Goal: Transaction & Acquisition: Purchase product/service

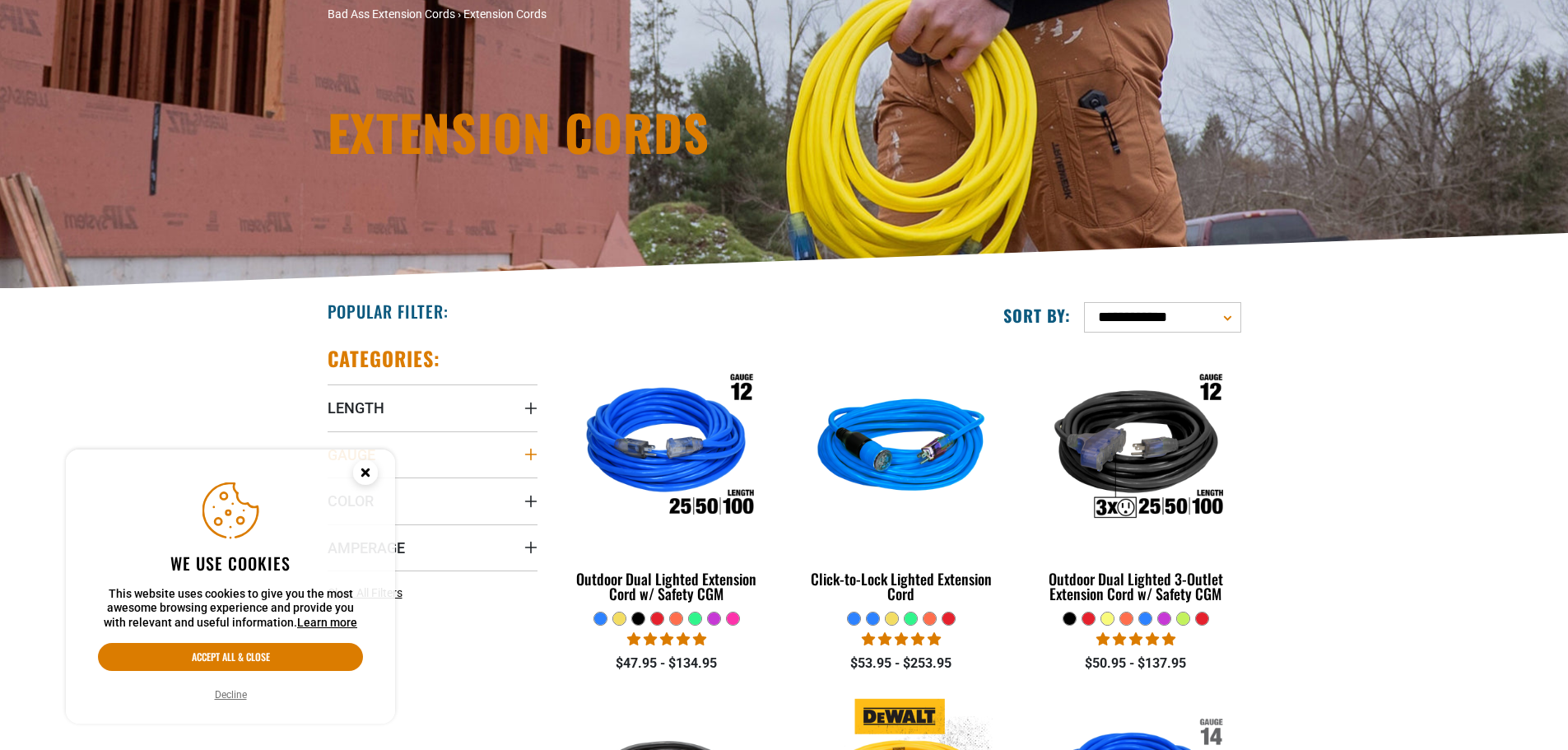
scroll to position [164, 0]
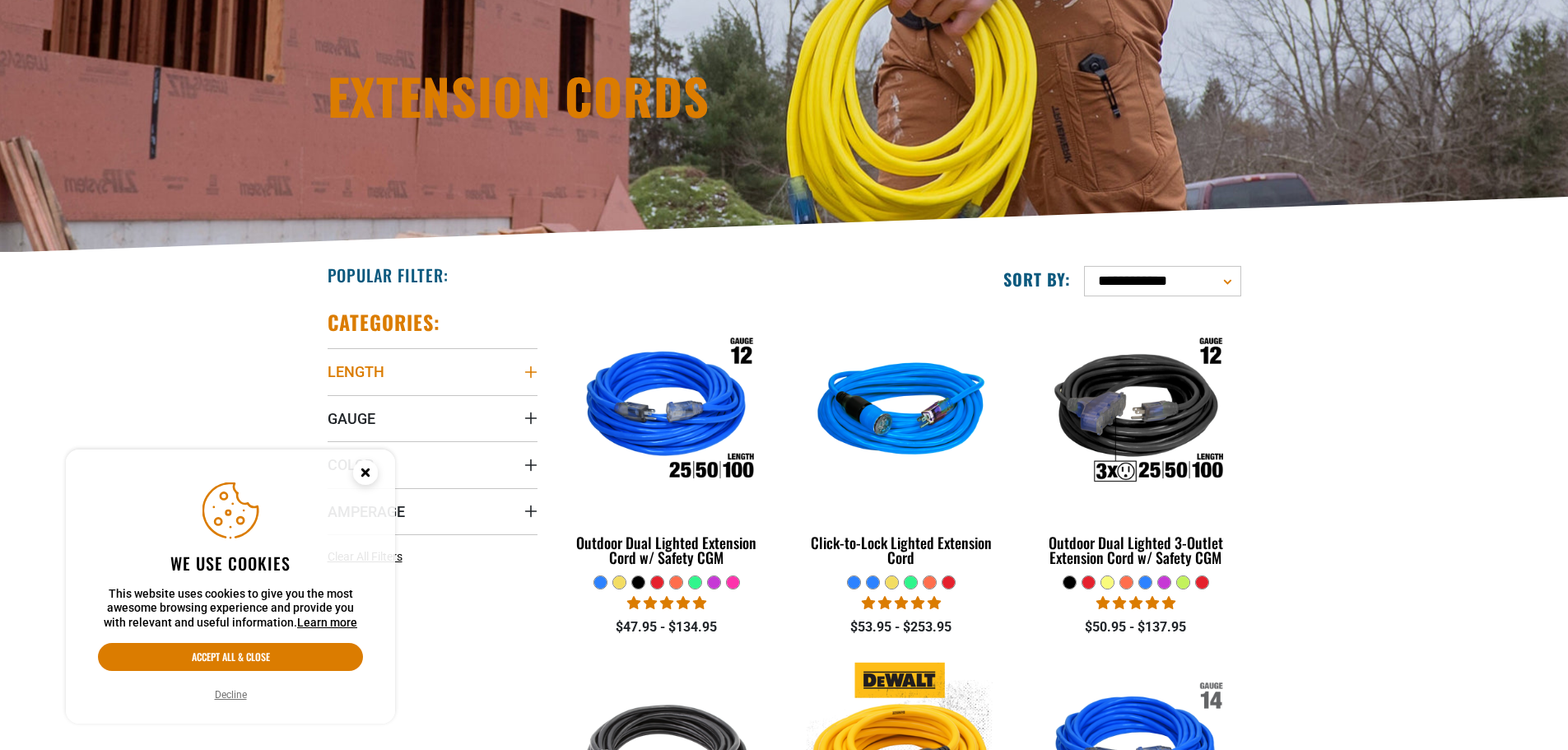
click at [532, 373] on icon "Length" at bounding box center [531, 372] width 13 height 13
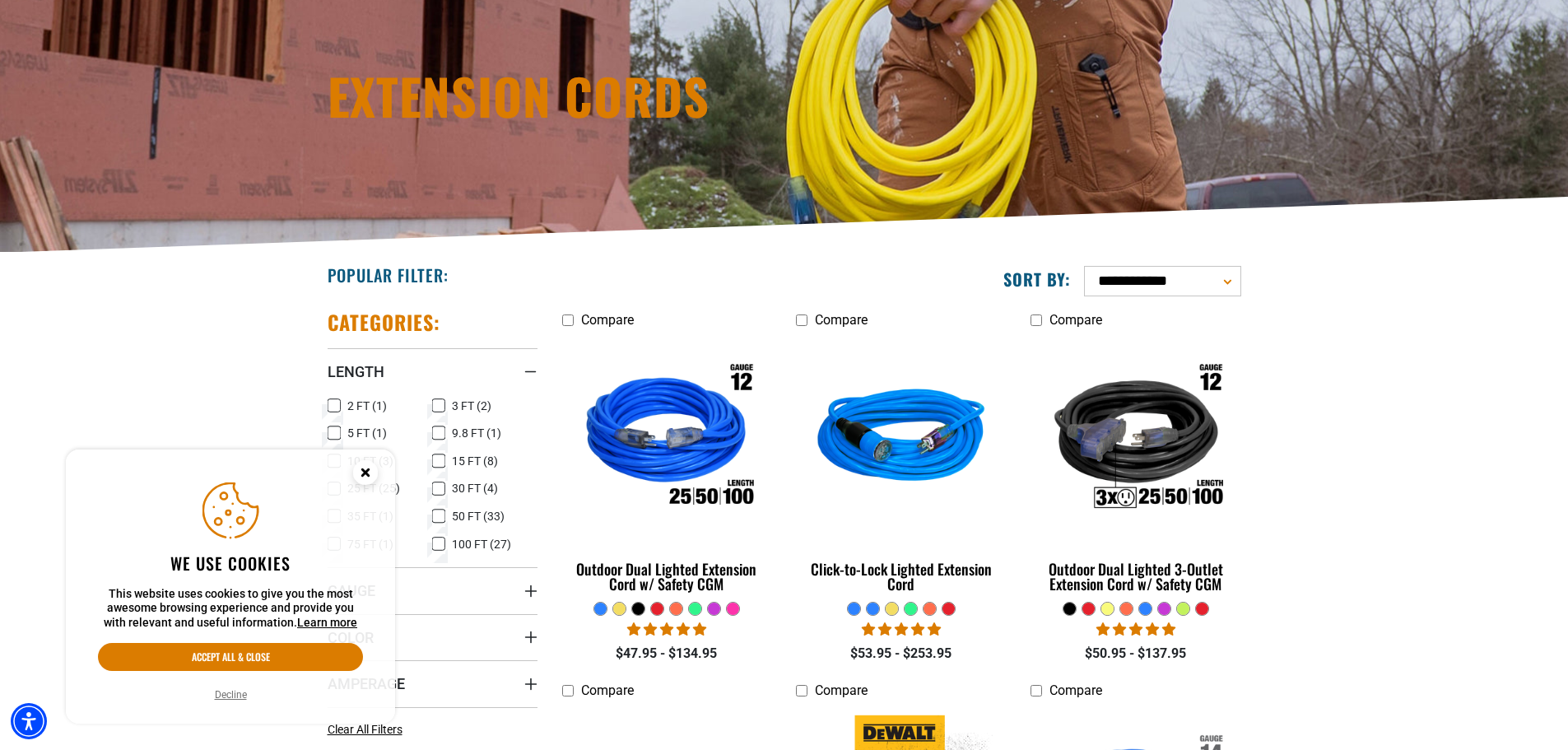
click at [366, 477] on circle "Cookie Consent" at bounding box center [366, 473] width 25 height 25
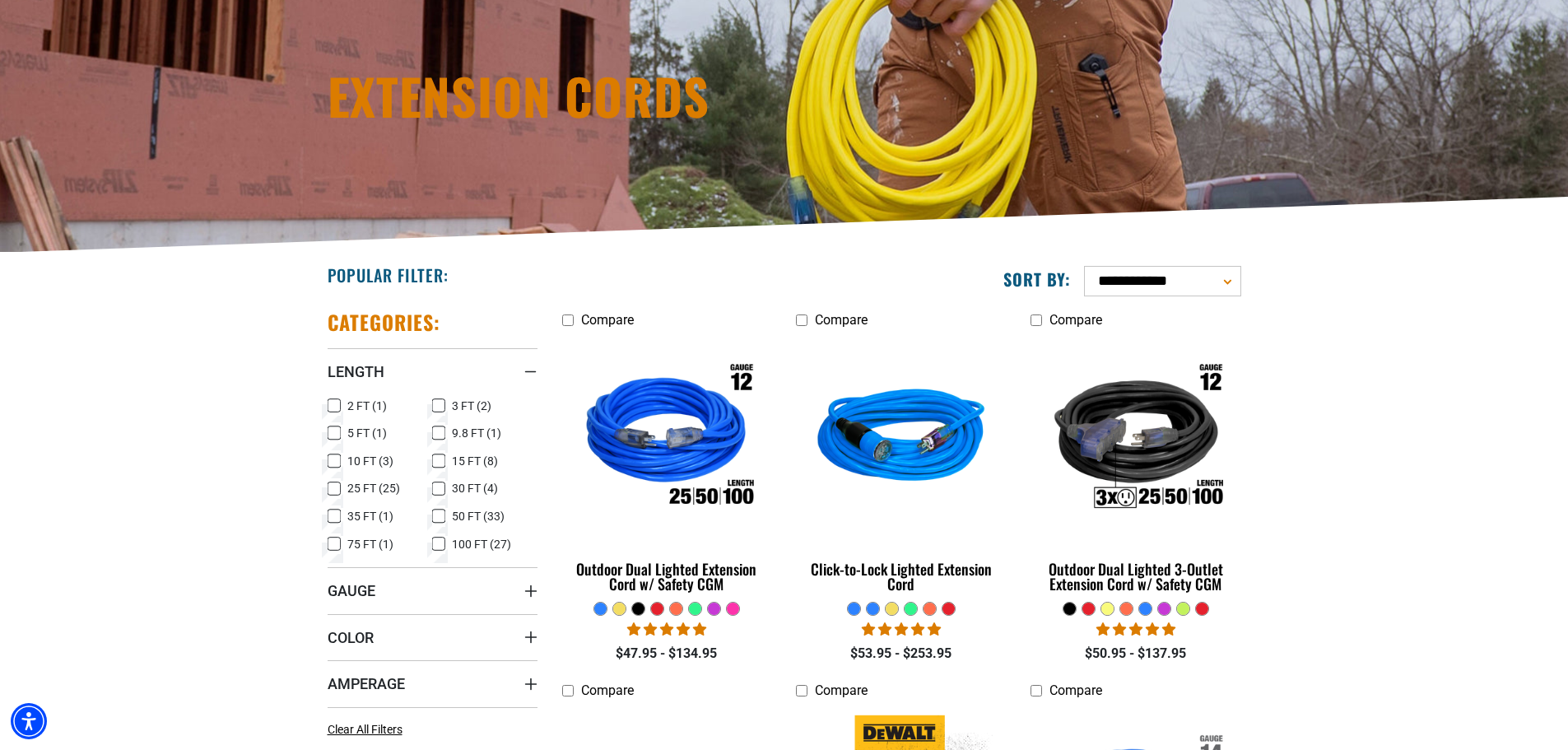
click at [441, 517] on icon at bounding box center [438, 516] width 13 height 21
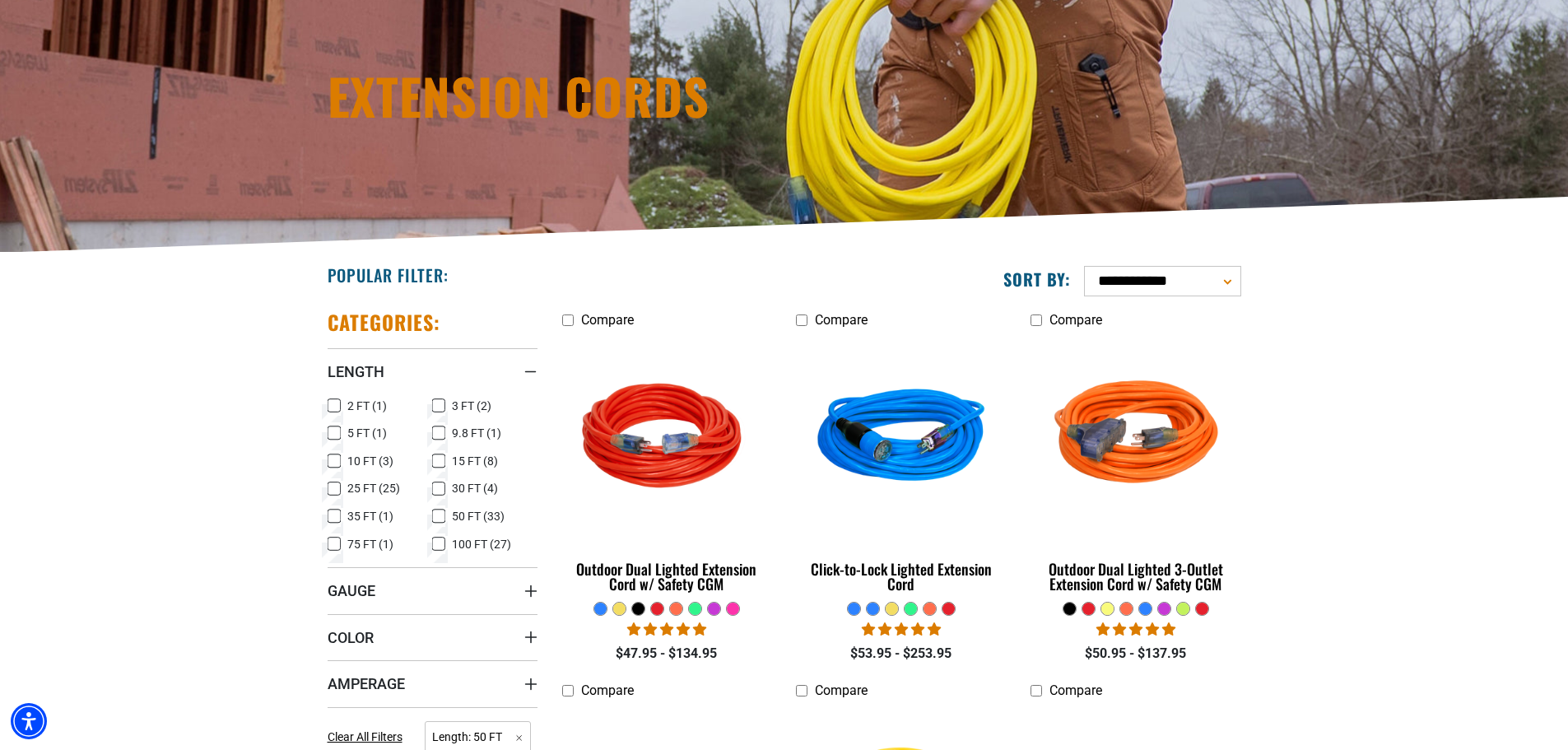
scroll to position [412, 0]
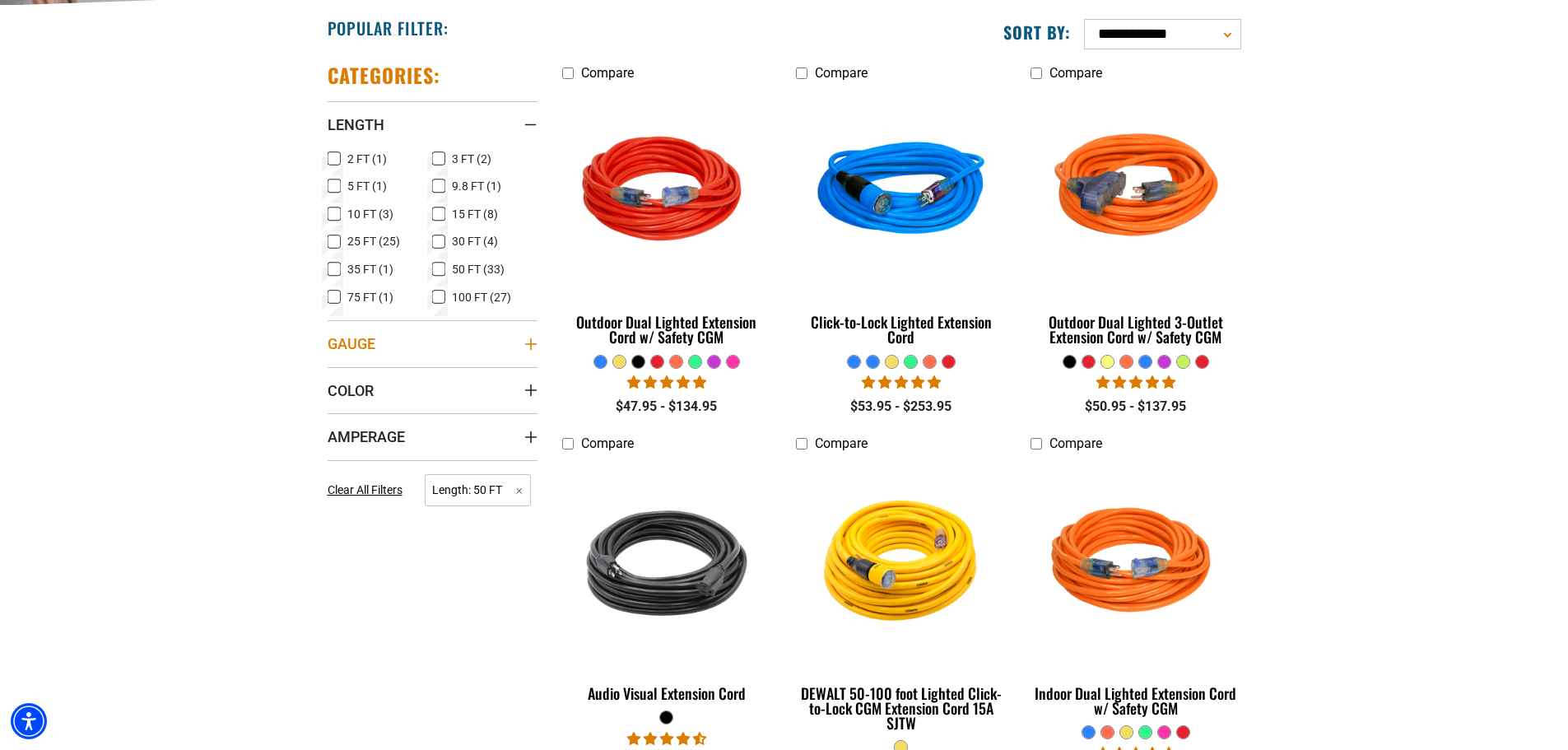
click at [524, 339] on icon "Gauge" at bounding box center [531, 344] width 13 height 13
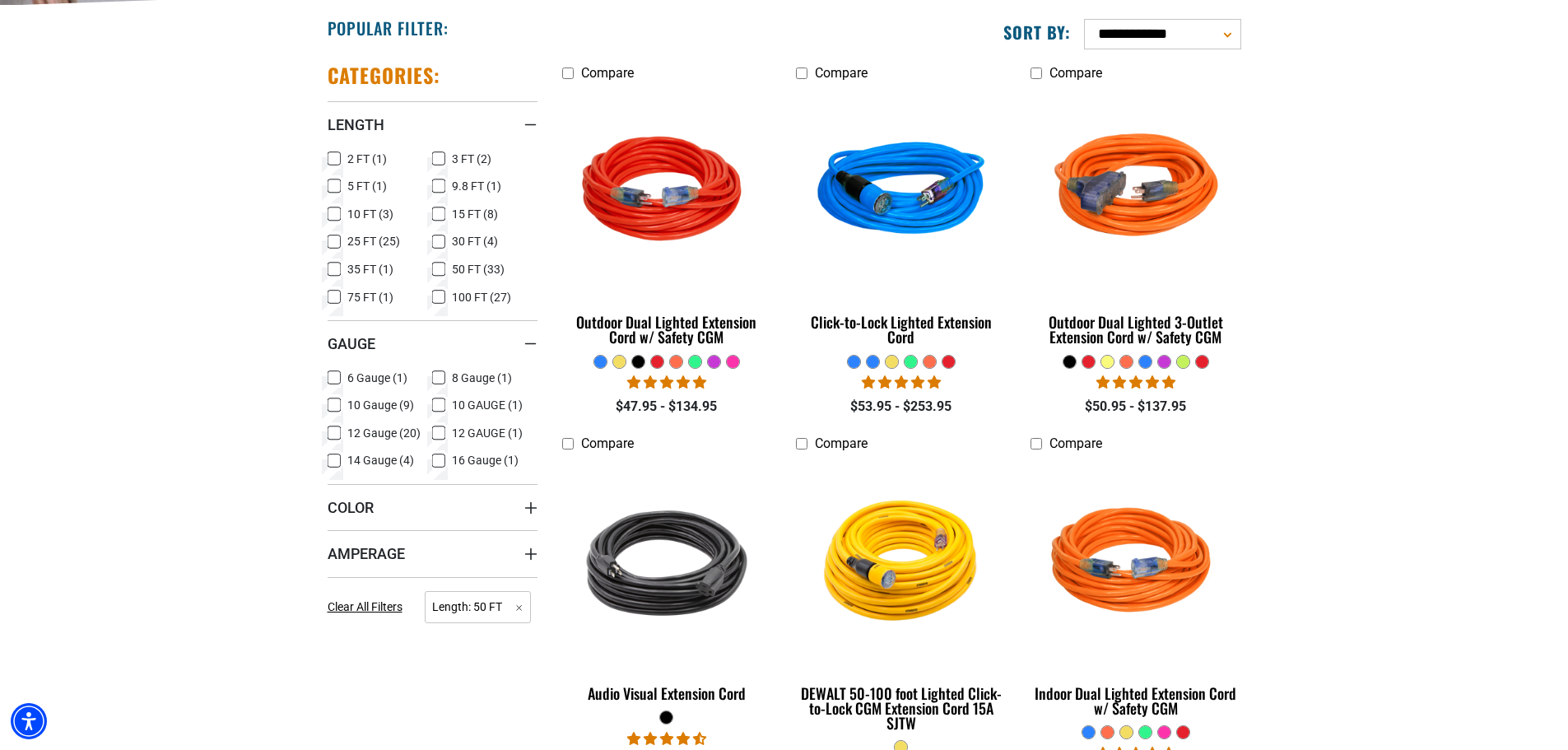
click at [335, 431] on icon at bounding box center [334, 433] width 13 height 21
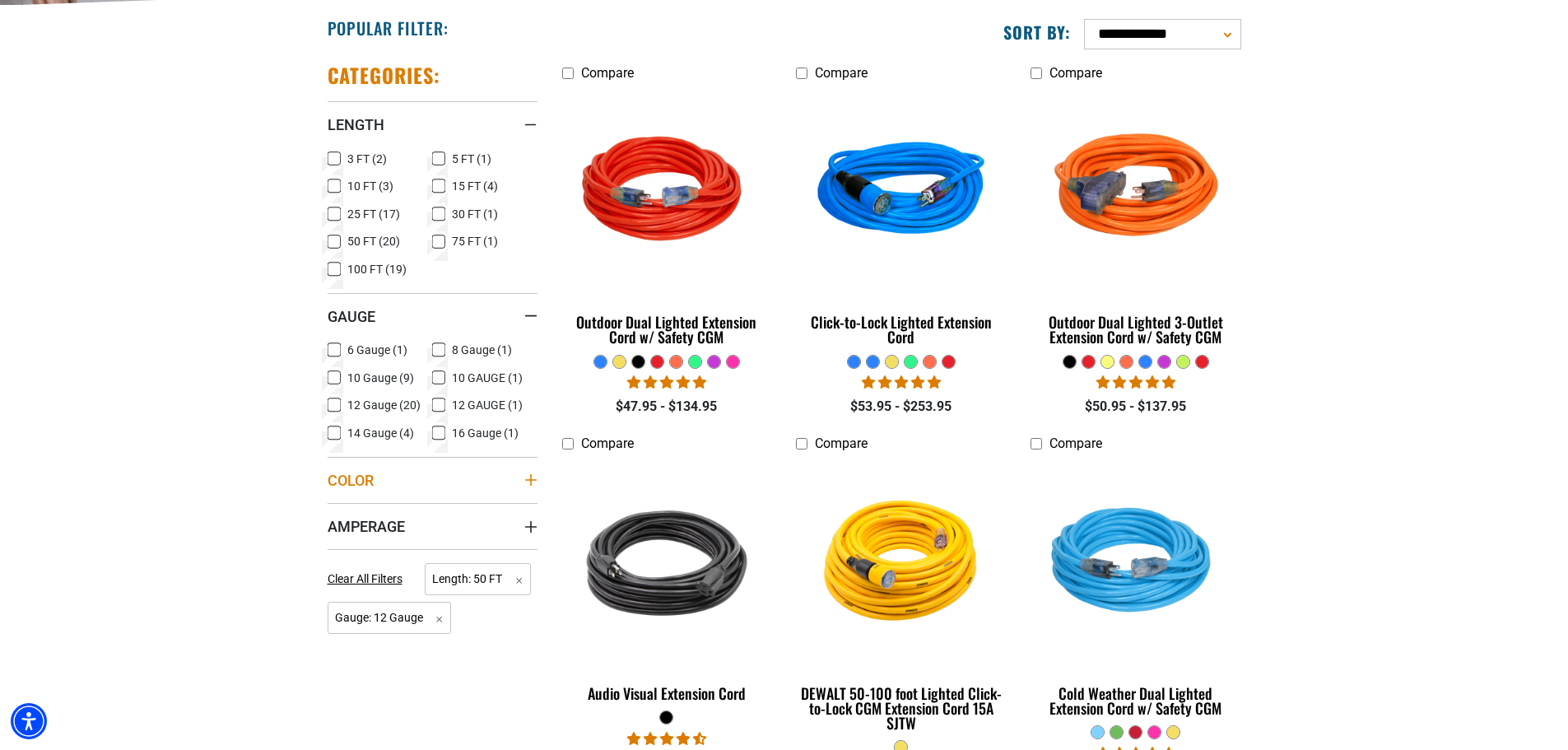
click at [531, 473] on icon "Color" at bounding box center [531, 480] width 13 height 13
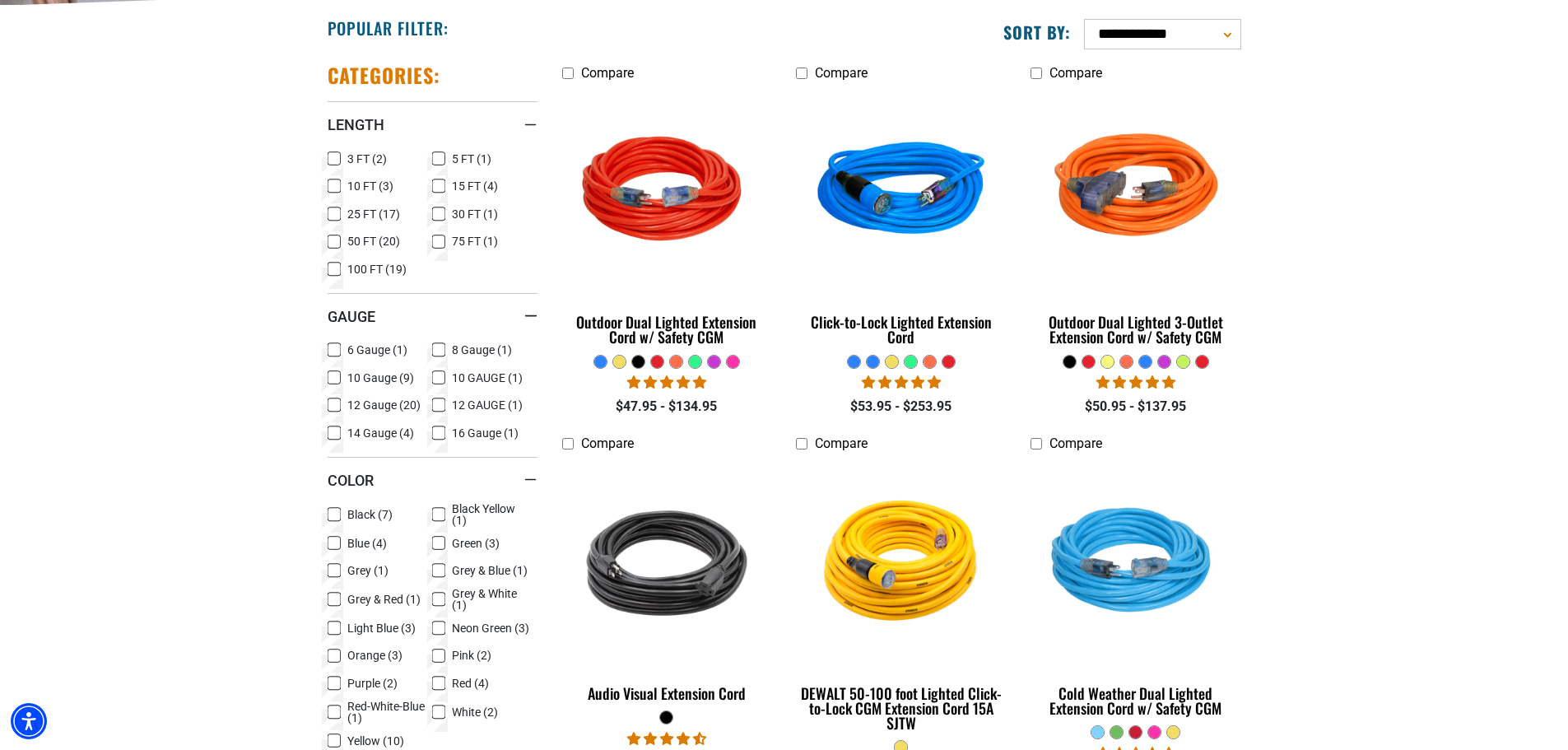
click at [339, 511] on icon at bounding box center [334, 514] width 13 height 21
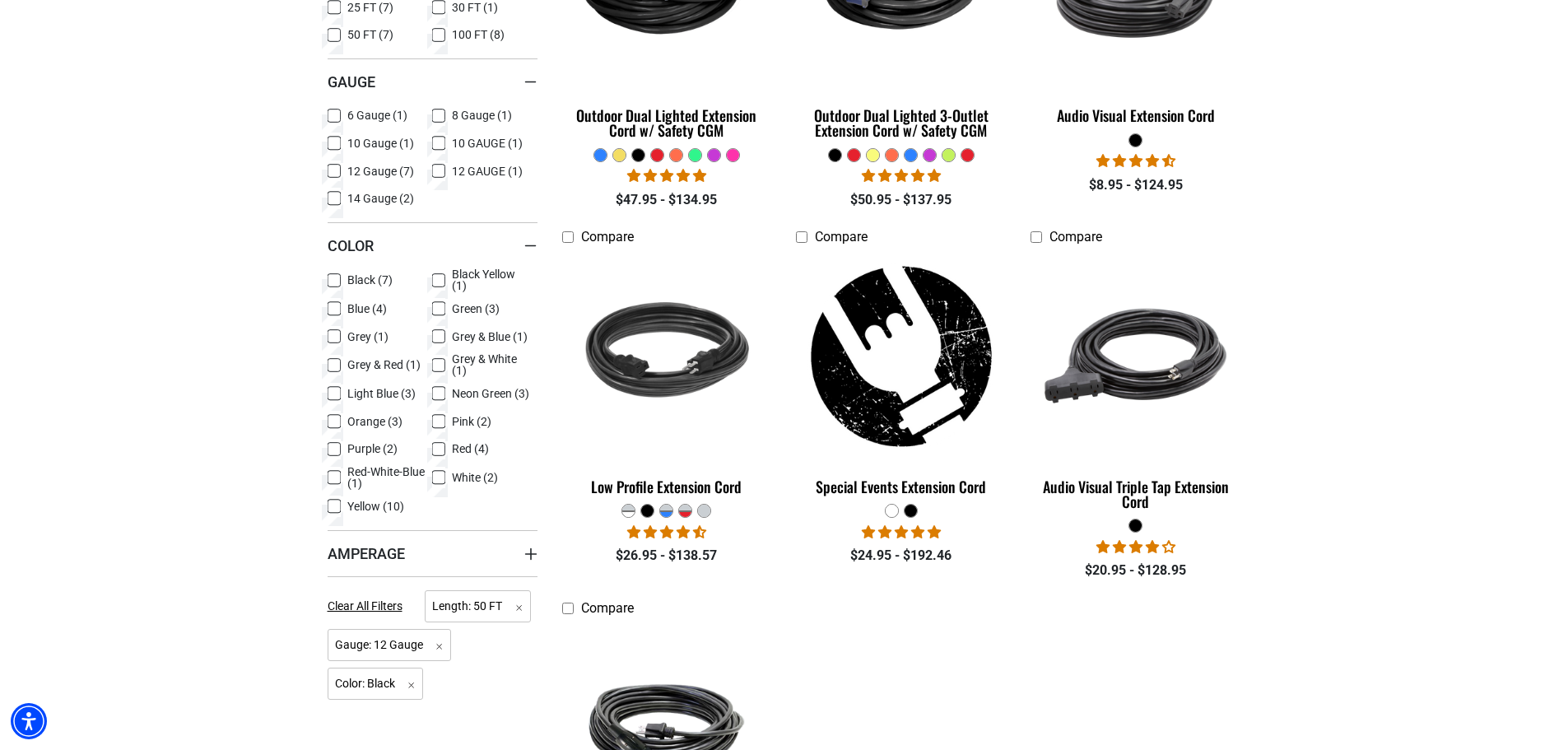
scroll to position [659, 0]
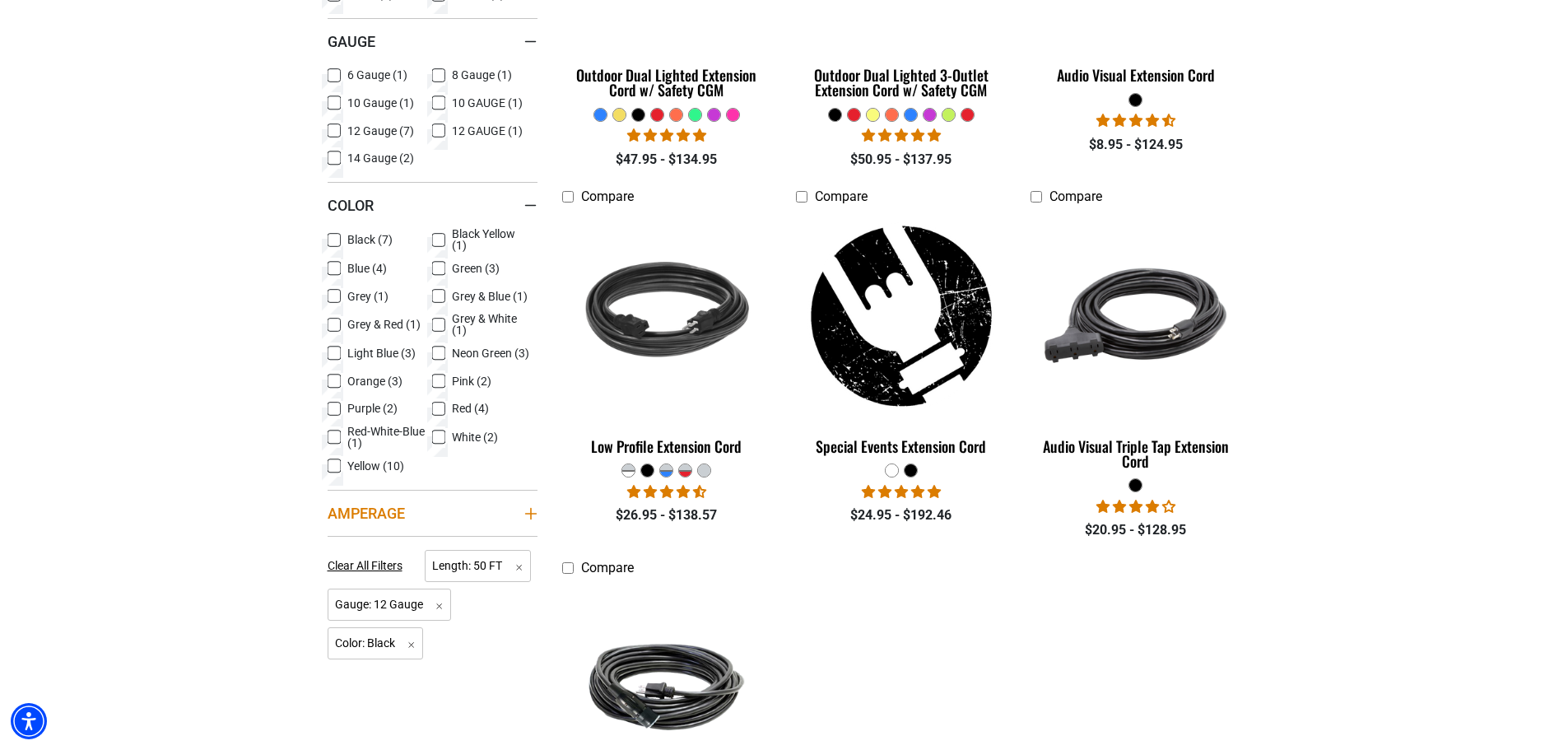
click at [507, 508] on summary "Amperage" at bounding box center [433, 513] width 210 height 46
click at [328, 537] on icon at bounding box center [334, 547] width 13 height 21
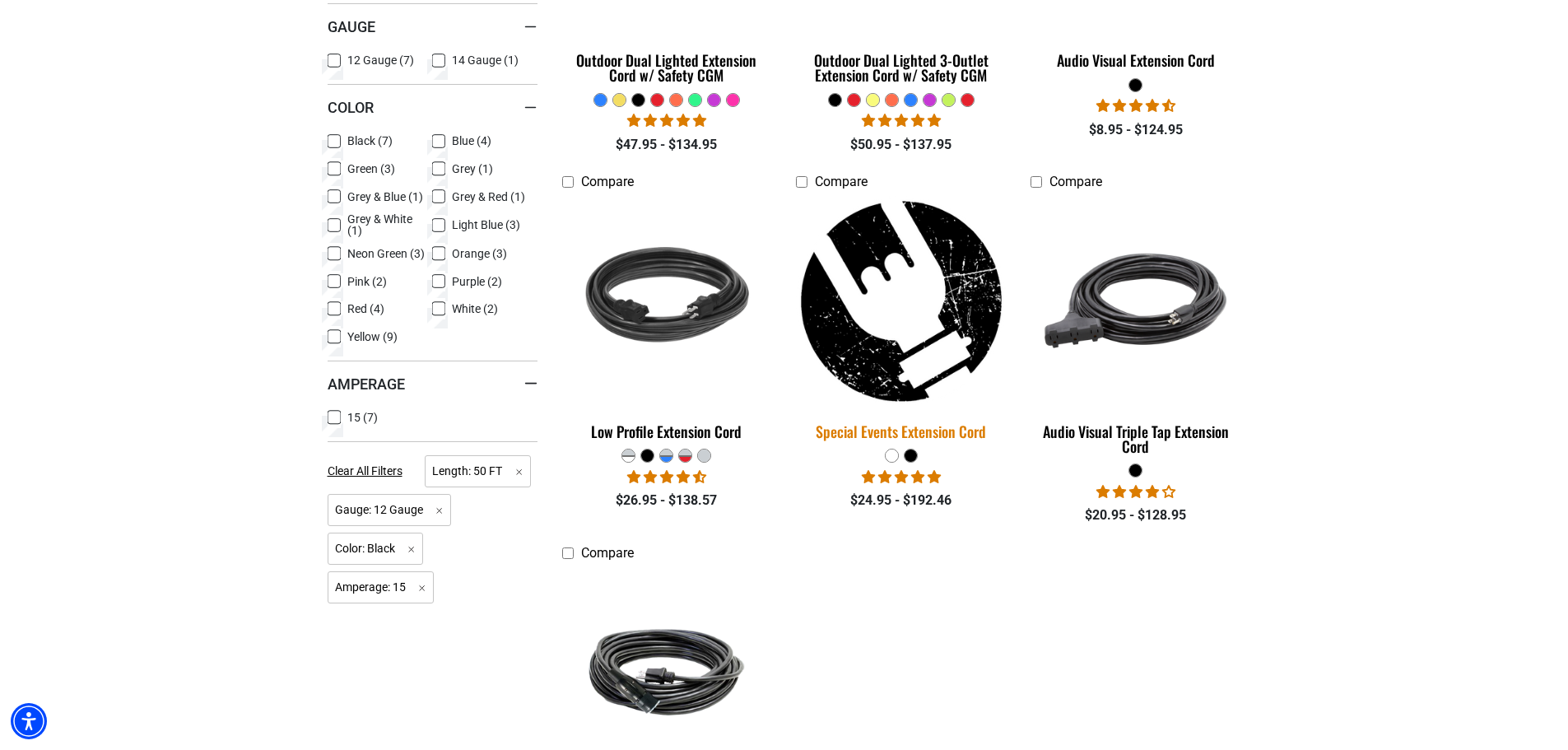
scroll to position [823, 0]
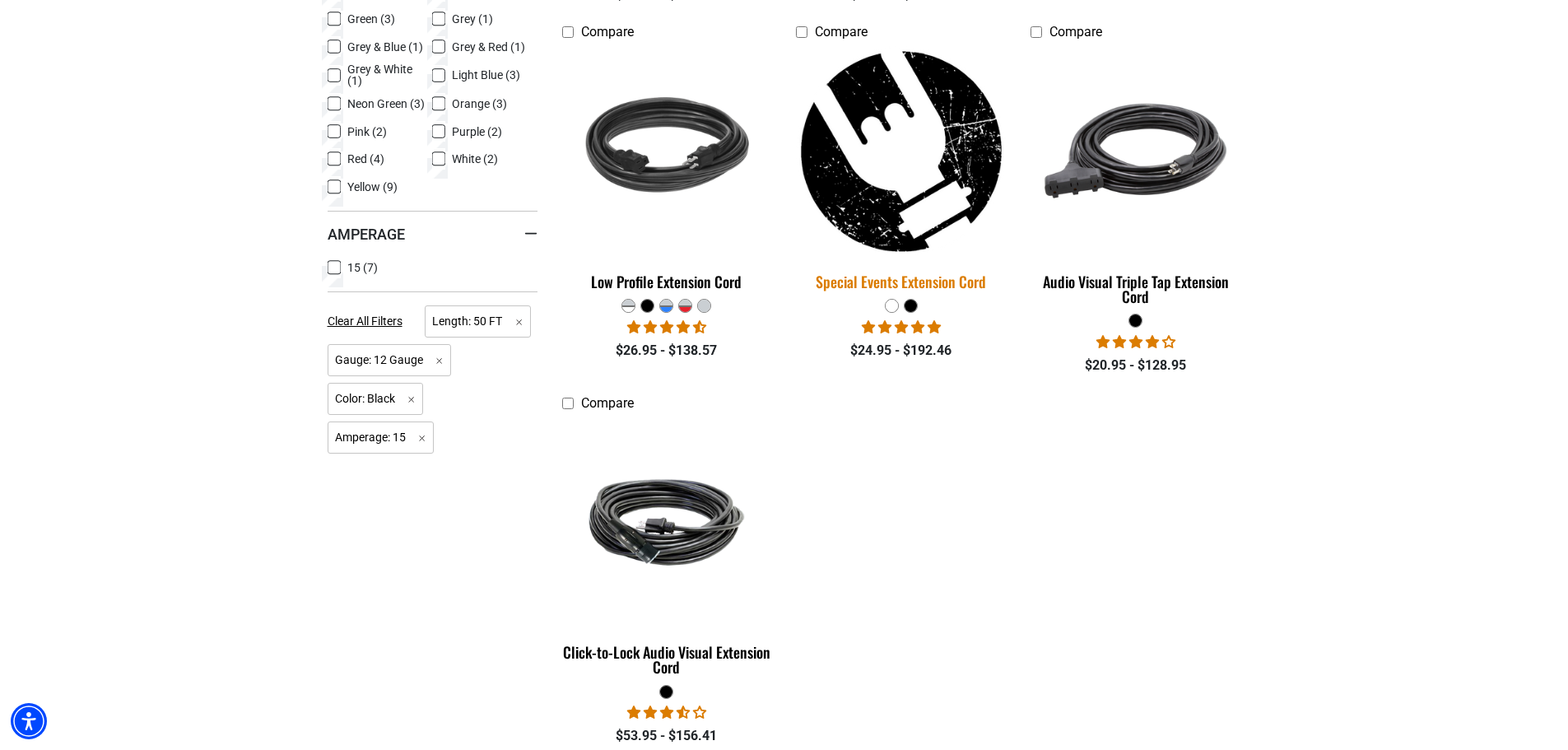
click at [899, 232] on img at bounding box center [901, 151] width 230 height 211
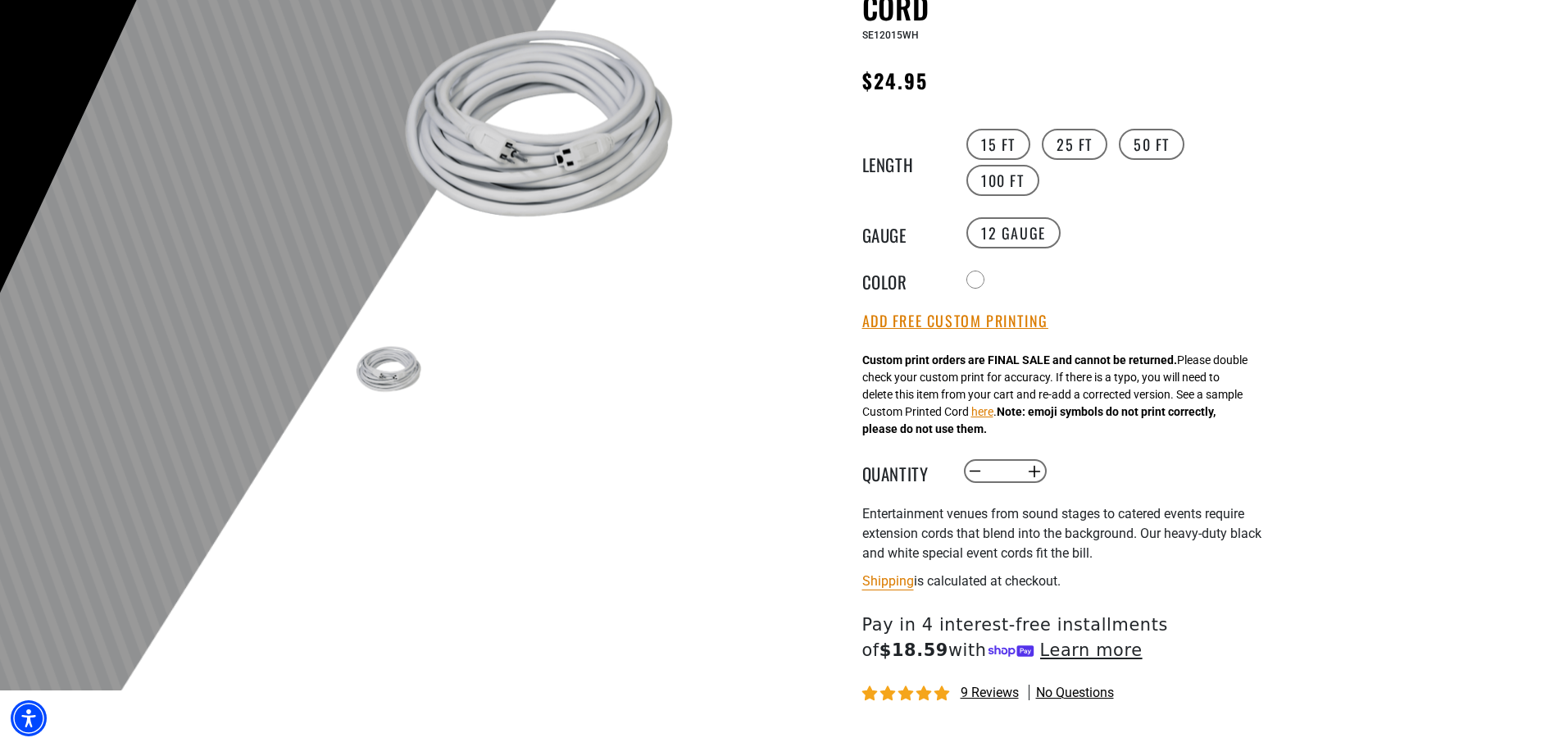
scroll to position [246, 0]
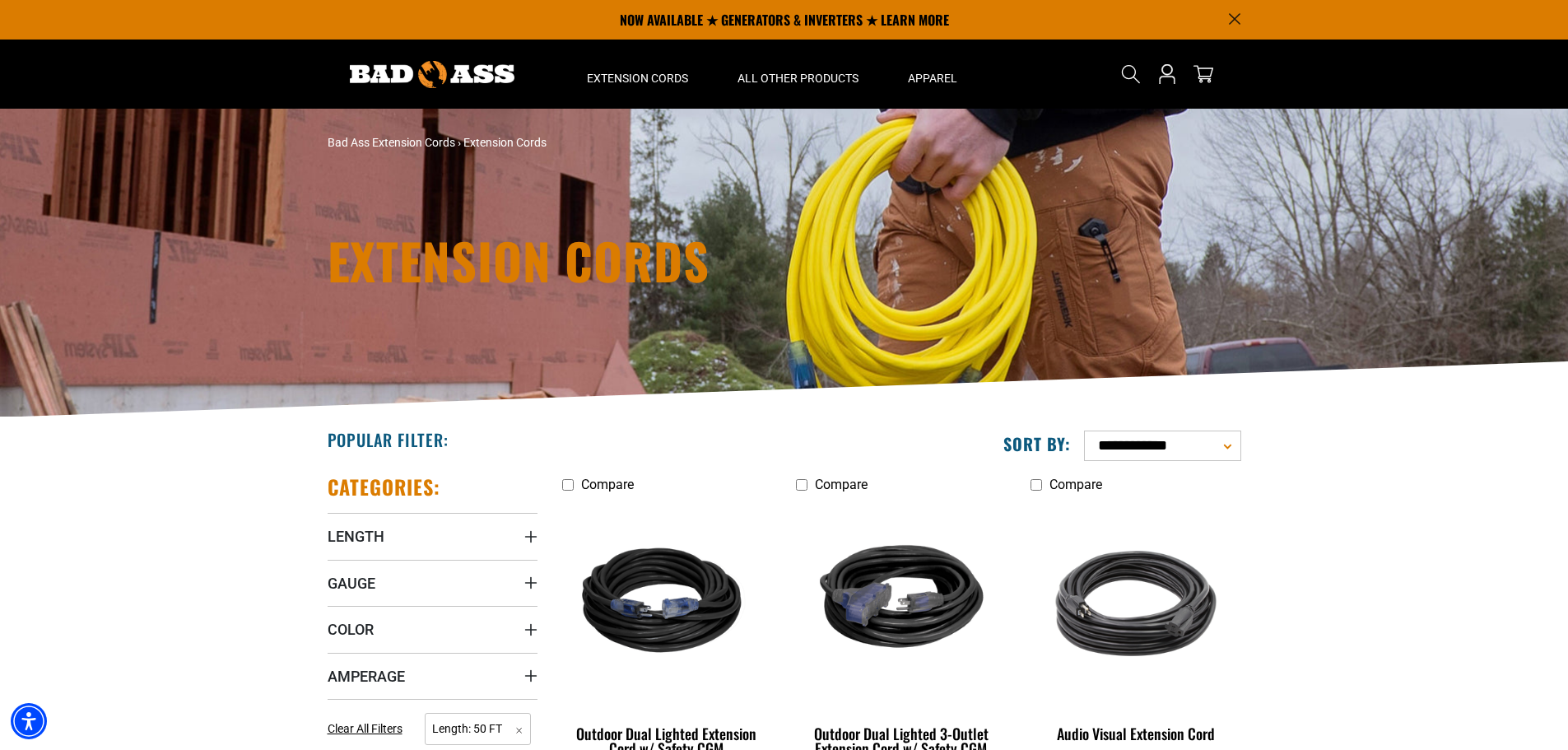
drag, startPoint x: 494, startPoint y: 97, endPoint x: 502, endPoint y: 106, distance: 12.0
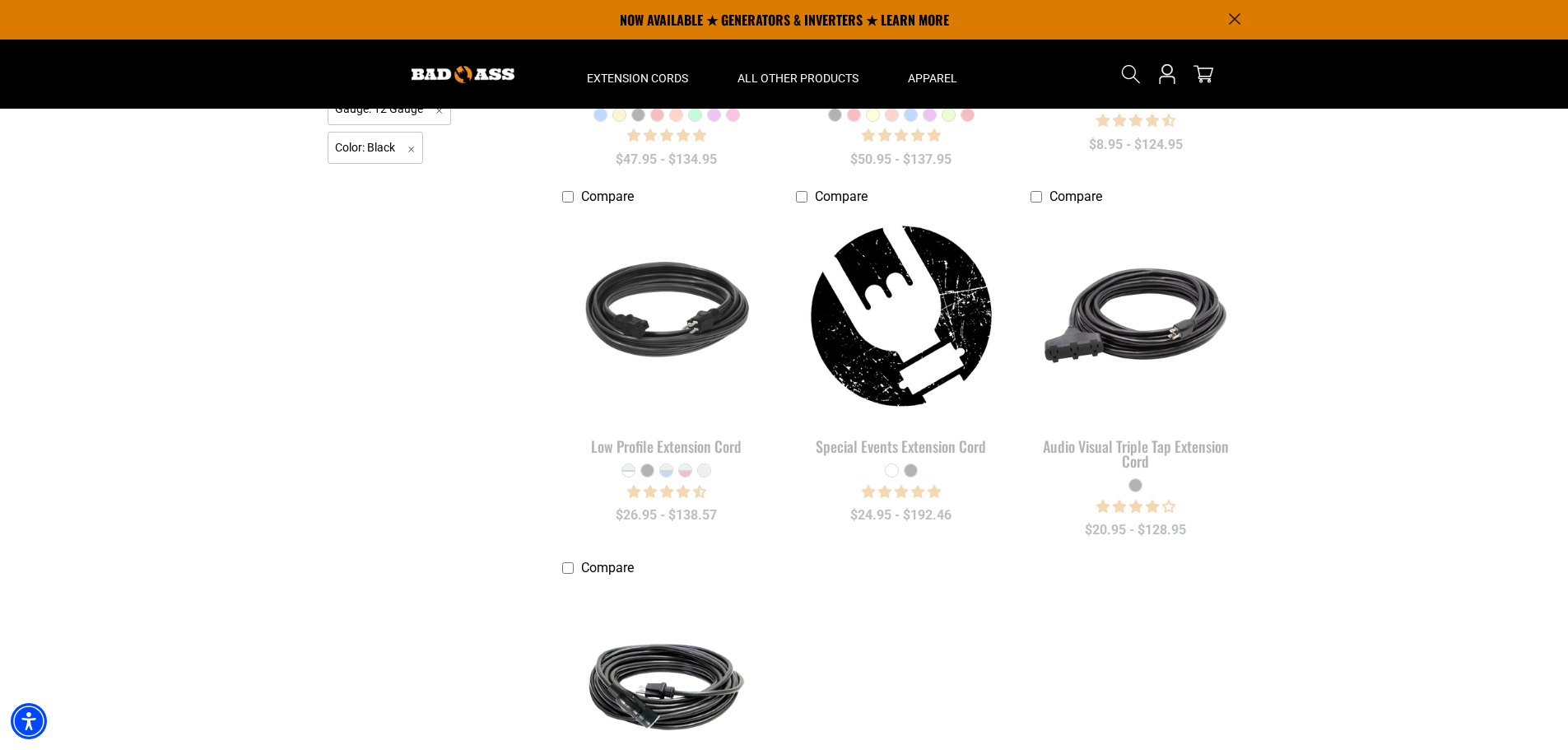
scroll to position [412, 0]
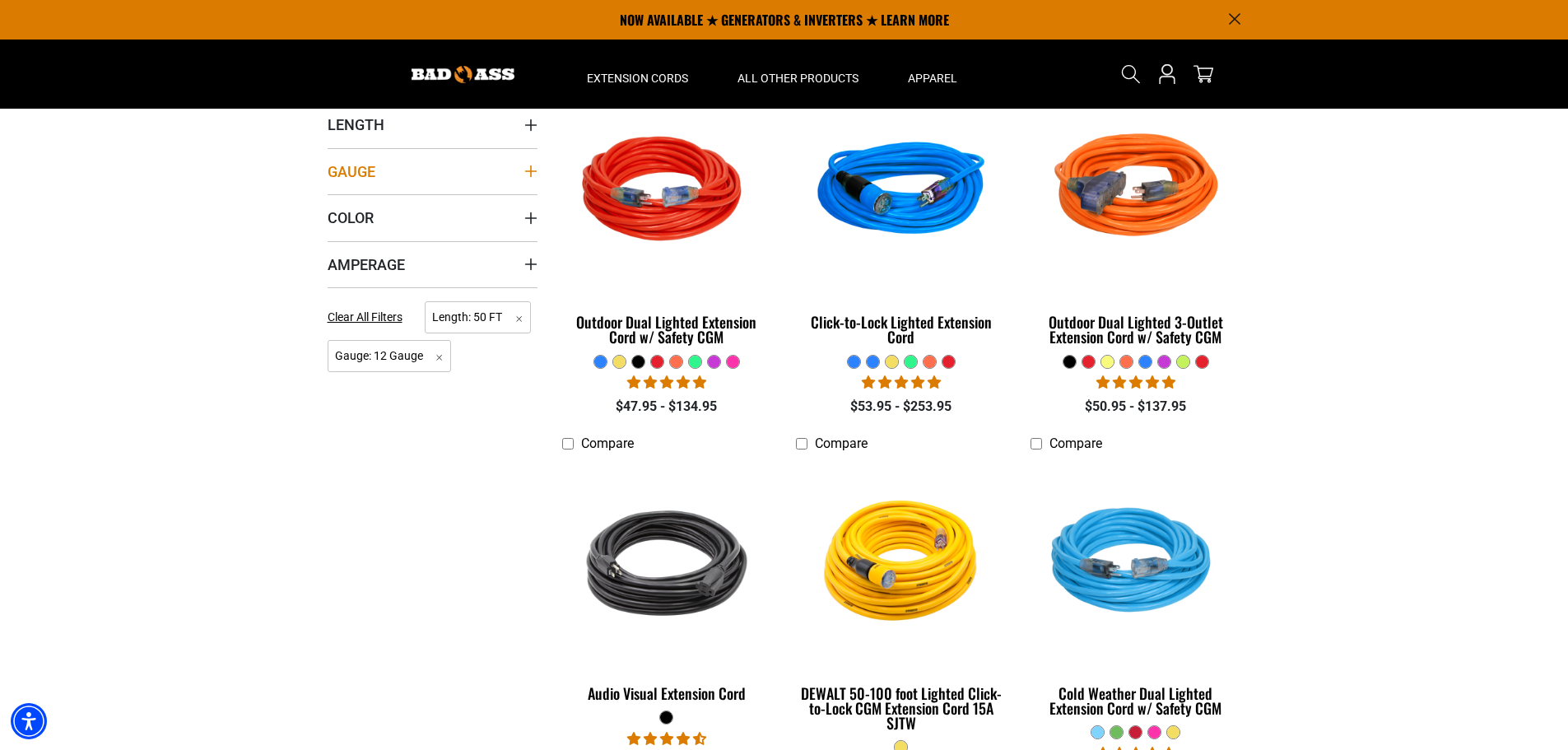
drag, startPoint x: 508, startPoint y: 164, endPoint x: 505, endPoint y: 177, distance: 13.3
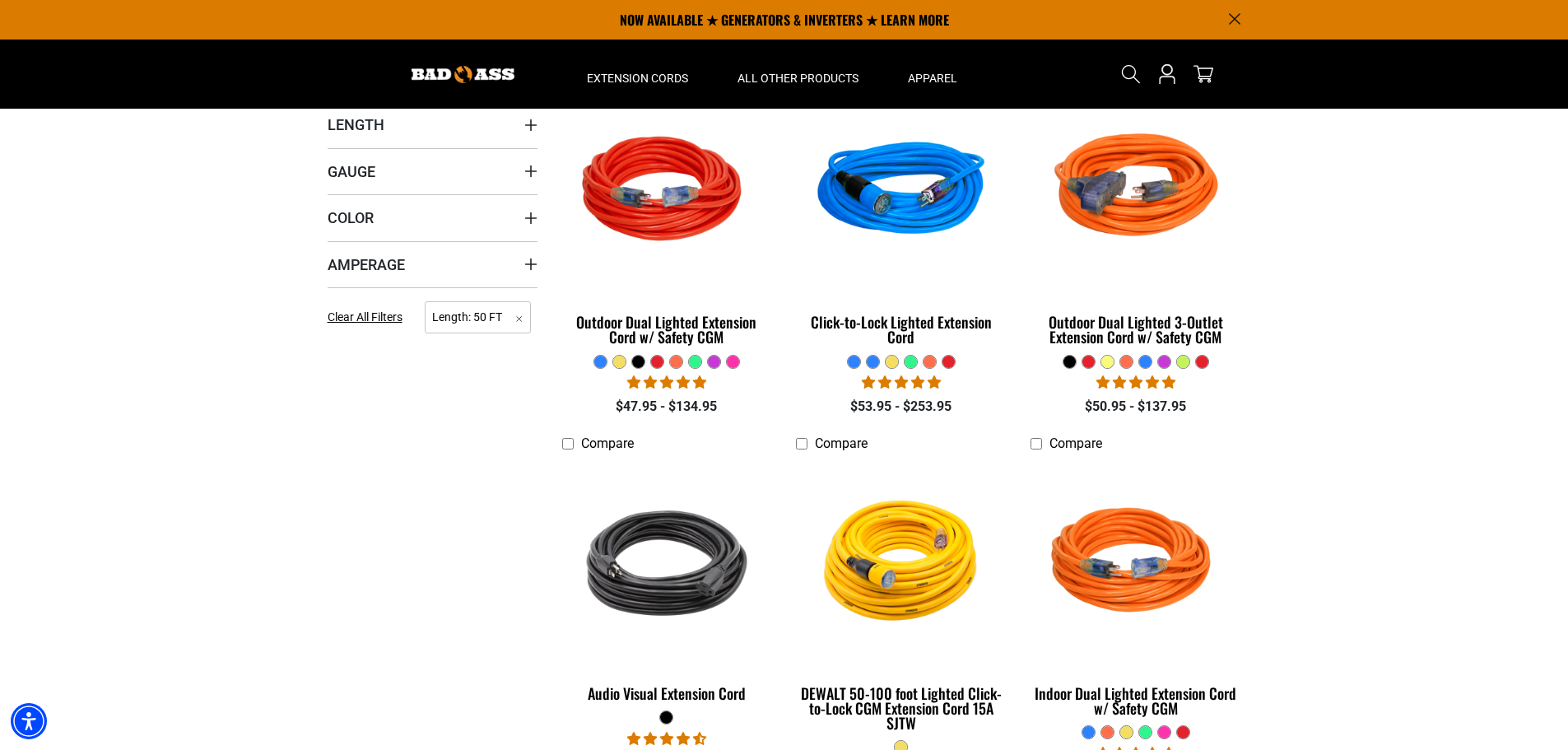
scroll to position [164, 0]
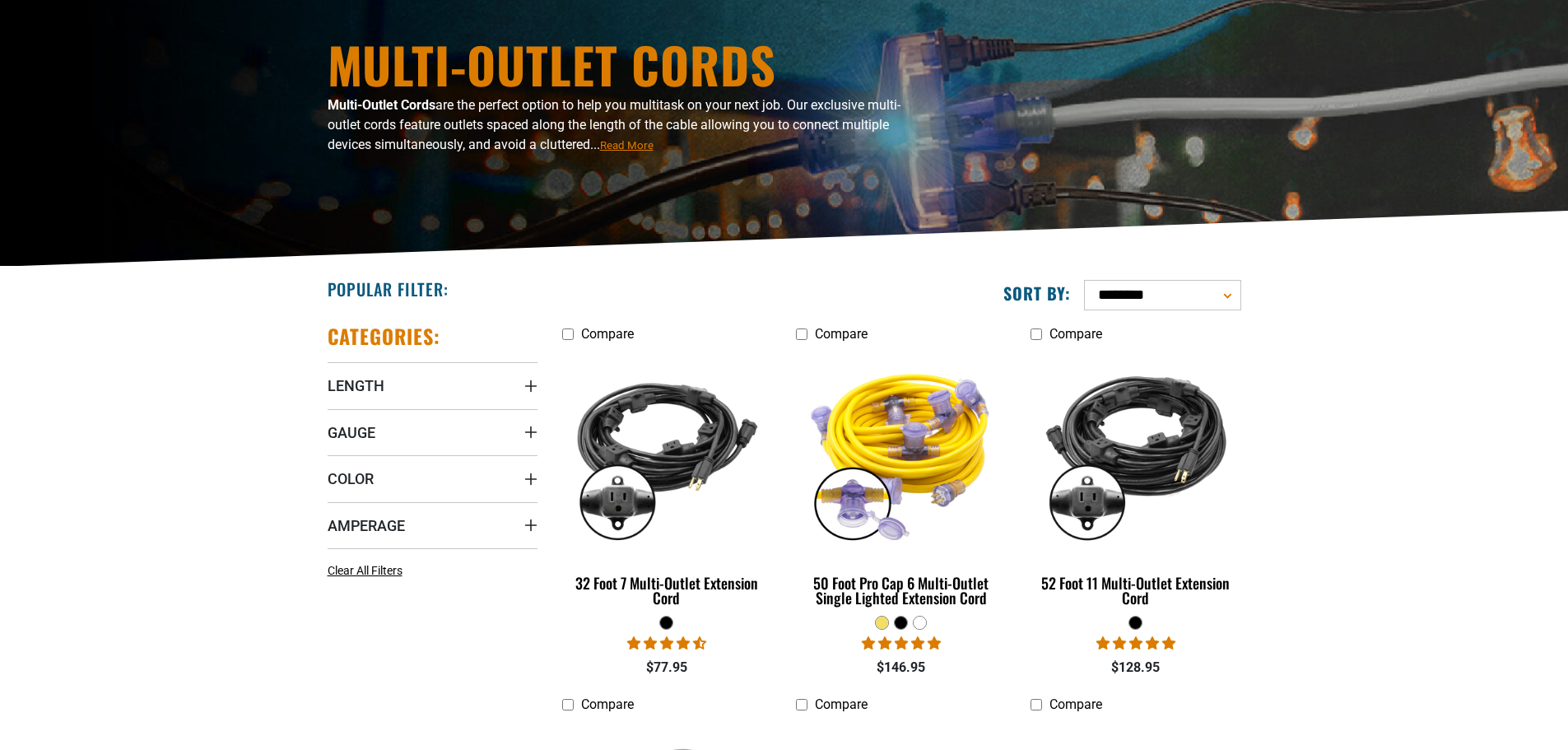
scroll to position [247, 0]
